Goal: Task Accomplishment & Management: Manage account settings

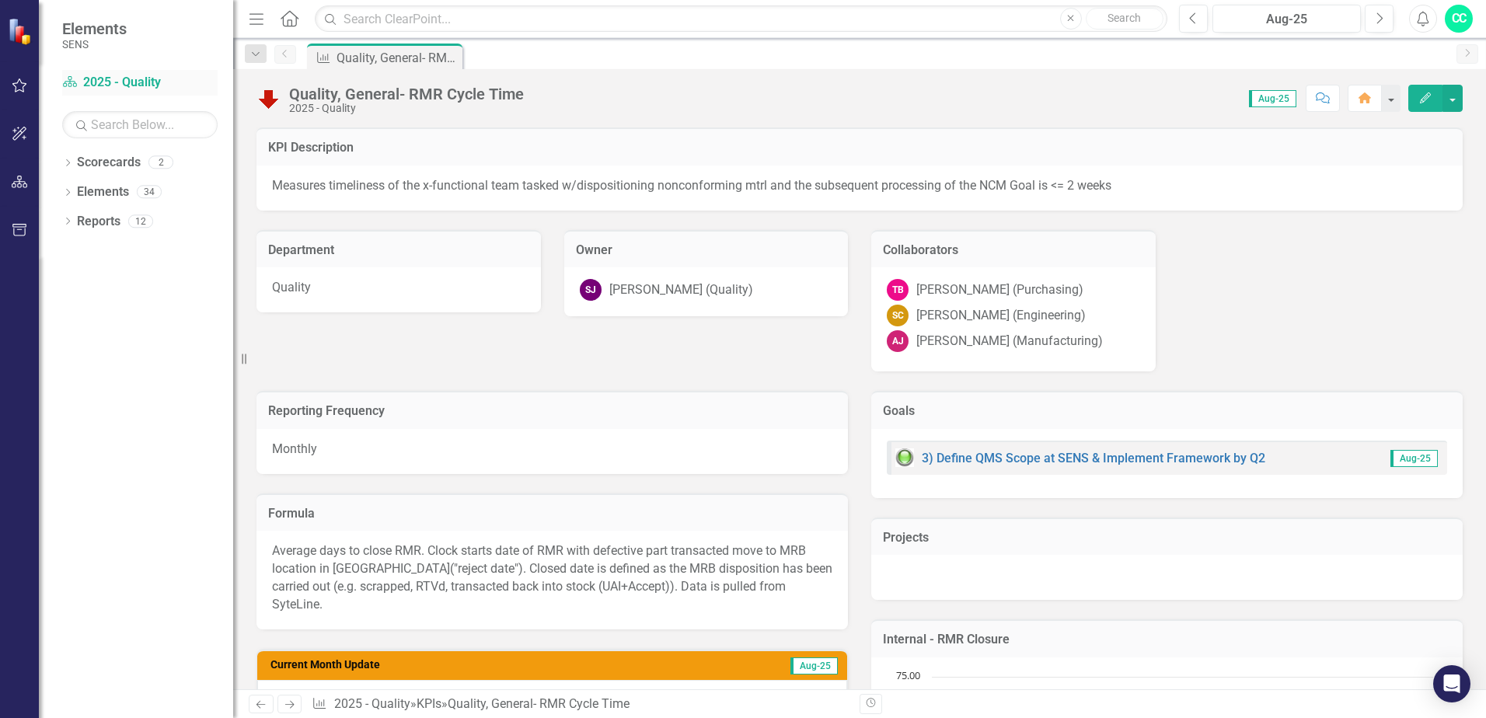
click at [110, 75] on link "Scorecard 2025 - Quality" at bounding box center [139, 83] width 155 height 18
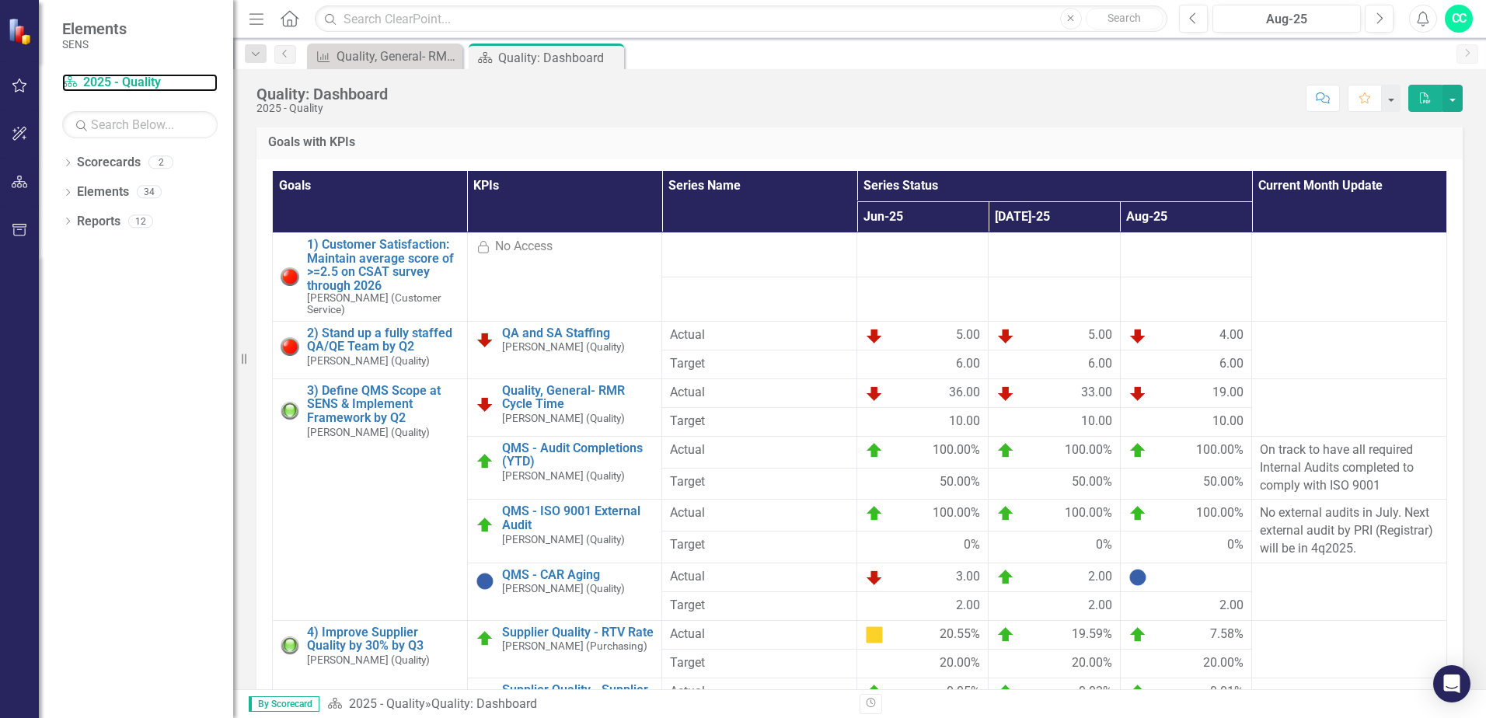
scroll to position [204, 0]
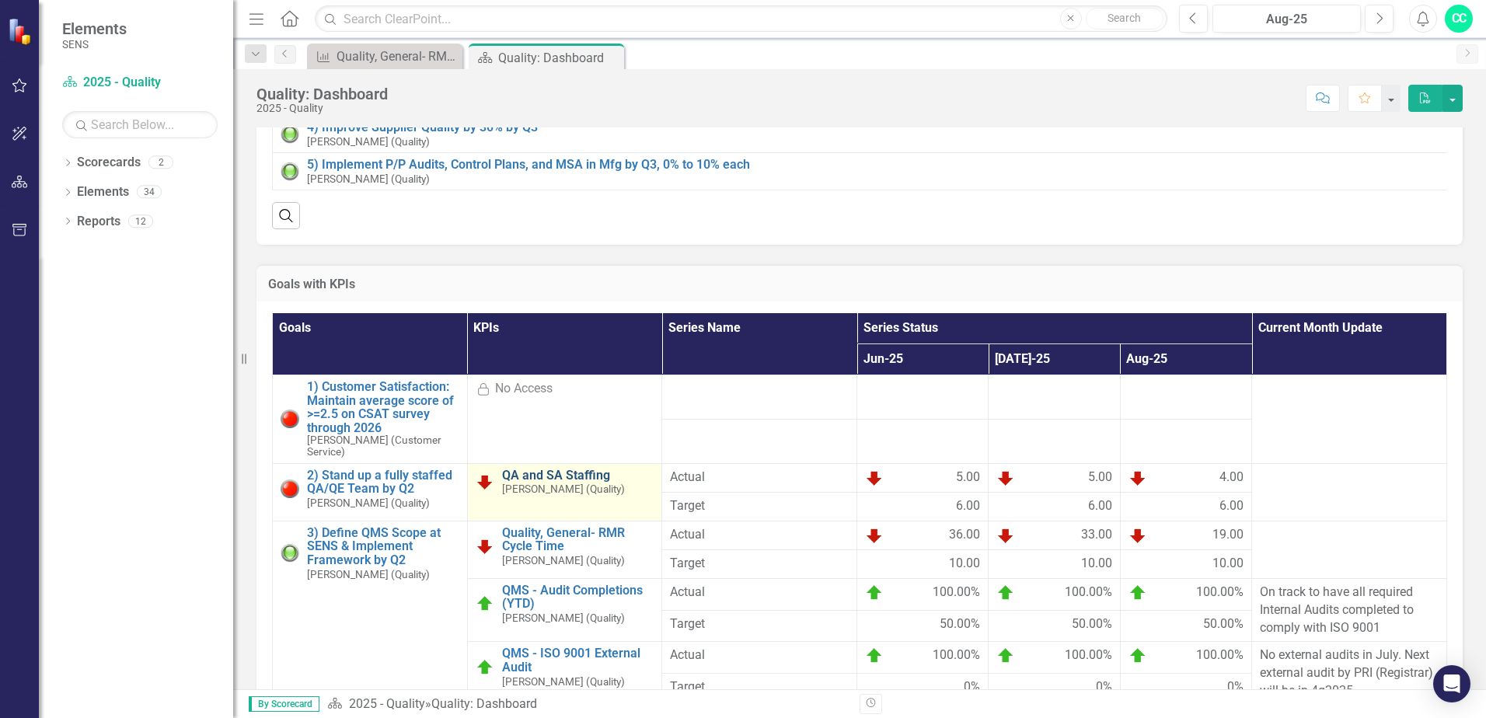
click at [552, 483] on link "QA and SA Staffing" at bounding box center [578, 476] width 152 height 14
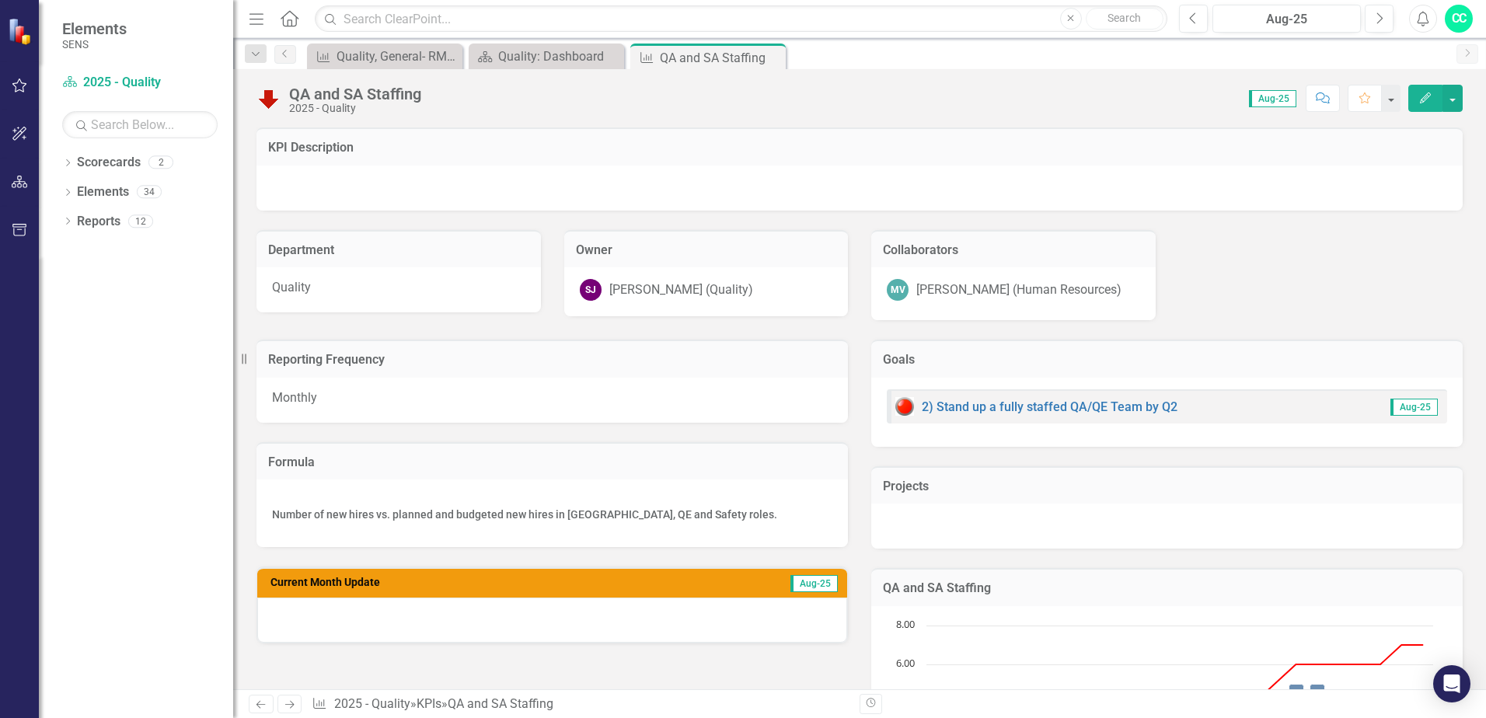
scroll to position [155, 0]
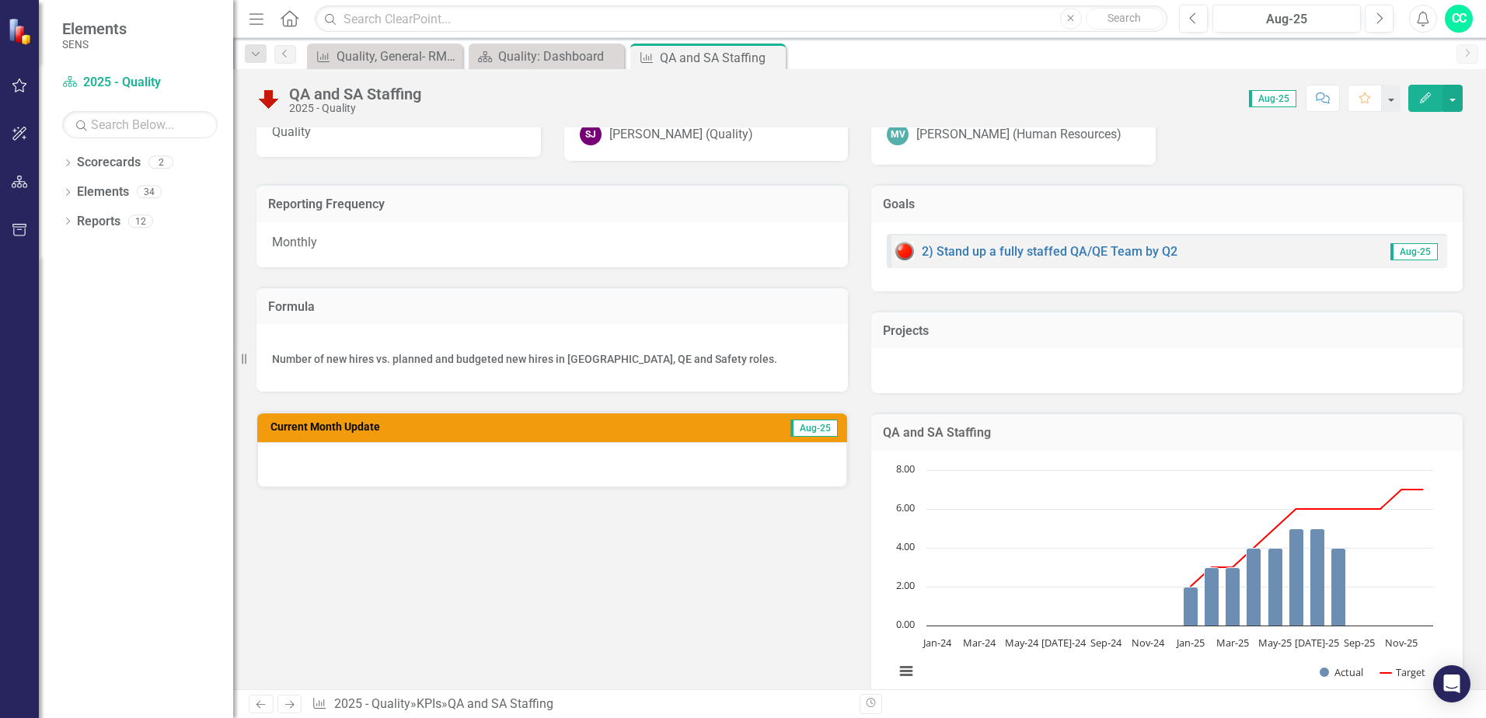
click at [302, 468] on div at bounding box center [552, 464] width 590 height 45
click at [1420, 103] on button "Edit" at bounding box center [1425, 98] width 34 height 27
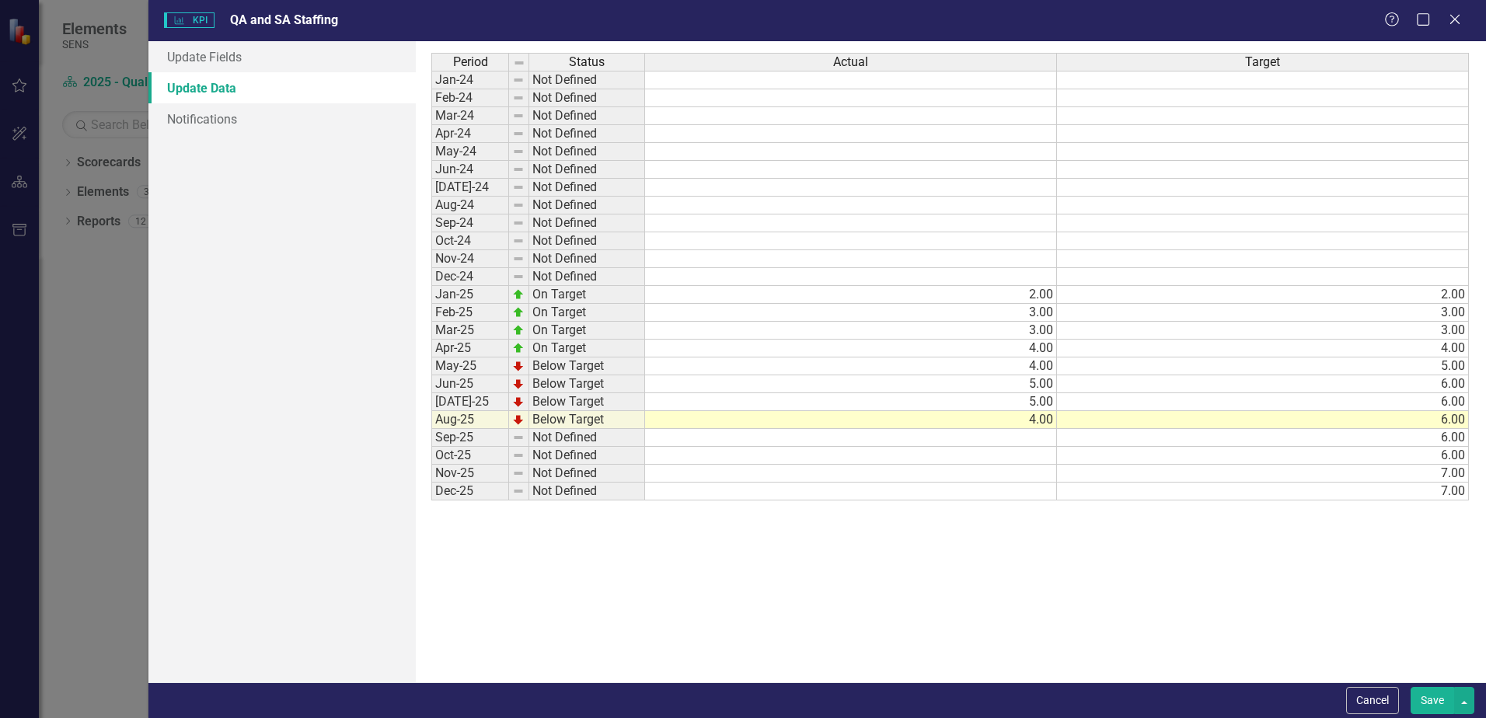
scroll to position [0, 0]
click at [217, 53] on link "Update Fields" at bounding box center [281, 56] width 267 height 31
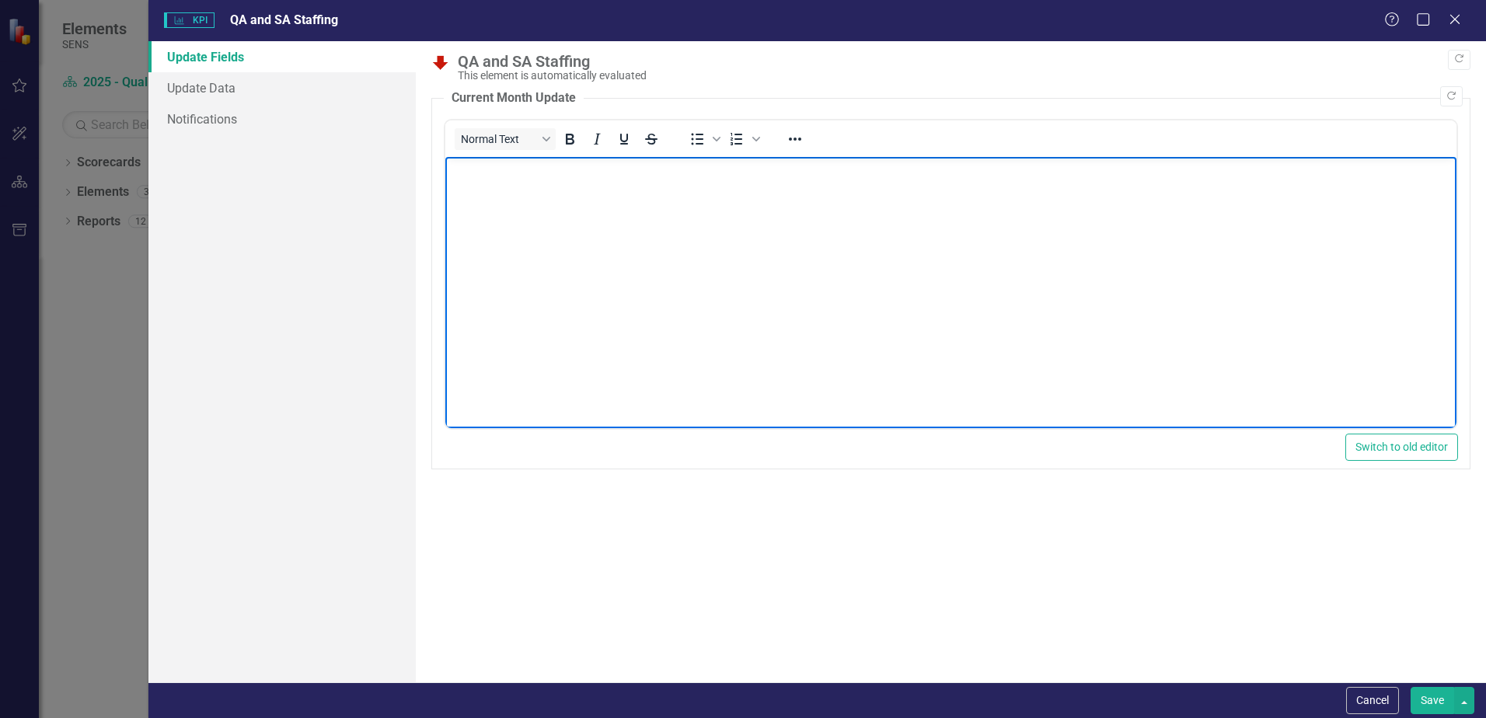
click at [538, 229] on body "Rich Text Area. Press ALT-0 for help." at bounding box center [950, 273] width 1011 height 233
click at [447, 170] on body "QEII > Interim QA MGR (" at bounding box center [950, 273] width 1011 height 233
click at [453, 173] on p "Rich Text Area. Press ALT-0 for help." at bounding box center [950, 170] width 1003 height 19
drag, startPoint x: 537, startPoint y: 174, endPoint x: 445, endPoint y: 166, distance: 92.0
click at [445, 166] on body "QA DIRECTOR QEII > Interim QA MGR (" at bounding box center [950, 273] width 1011 height 233
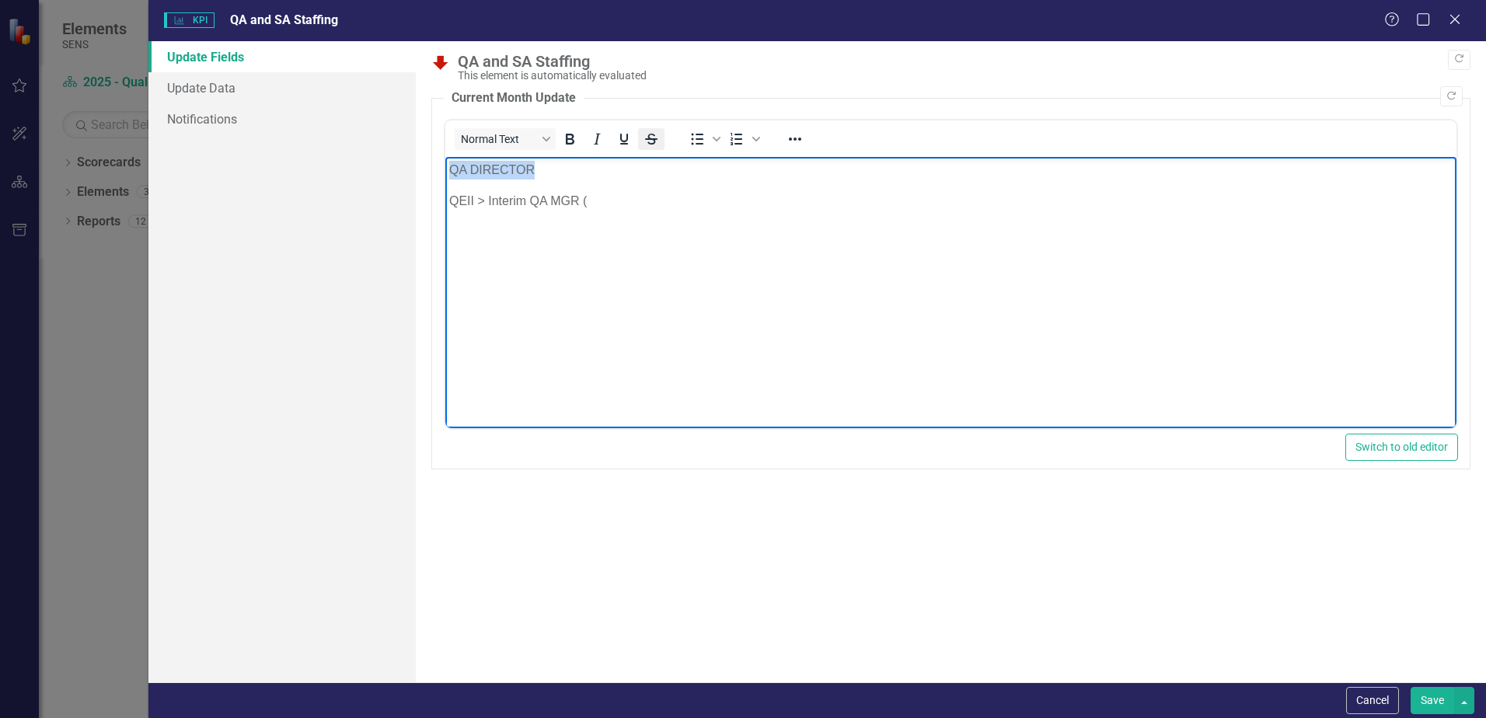
click at [649, 146] on icon "Strikethrough" at bounding box center [651, 139] width 19 height 19
click at [591, 225] on body "QA DIRECTOR QEII > Interim QA MGR (" at bounding box center [950, 273] width 1011 height 233
click at [606, 212] on body "QA DIRECTOR QEII > Interim QA MGR (" at bounding box center [950, 273] width 1011 height 233
click at [484, 201] on p "QEII > Interim QA MGR" at bounding box center [950, 201] width 1003 height 19
drag, startPoint x: 563, startPoint y: 202, endPoint x: 479, endPoint y: 206, distance: 84.0
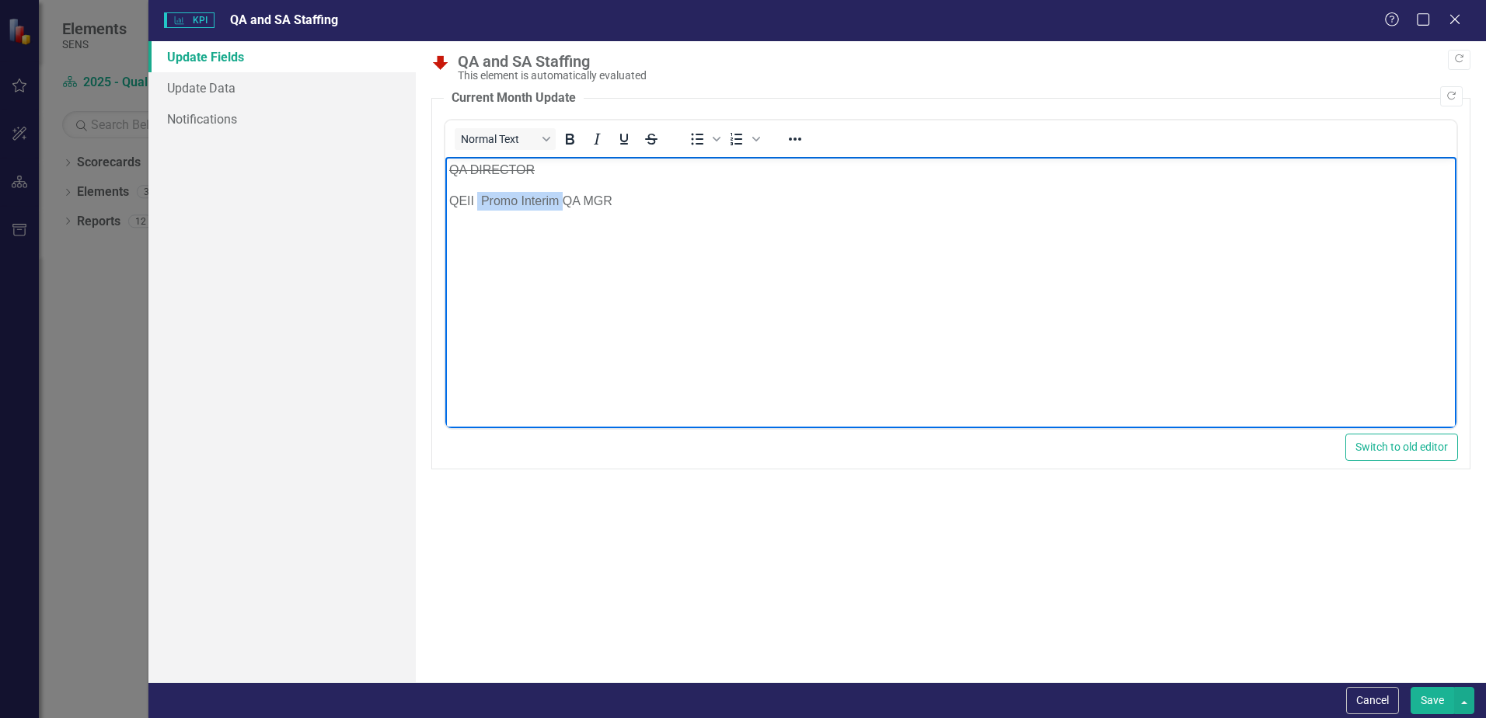
click at [479, 206] on p "QEII Promo Interim QA MGR" at bounding box center [950, 201] width 1003 height 19
click at [693, 201] on p "[PERSON_NAME] PROMOTED TO INTERIM QA MGR" at bounding box center [950, 201] width 1003 height 19
